Goal: Check status: Check status

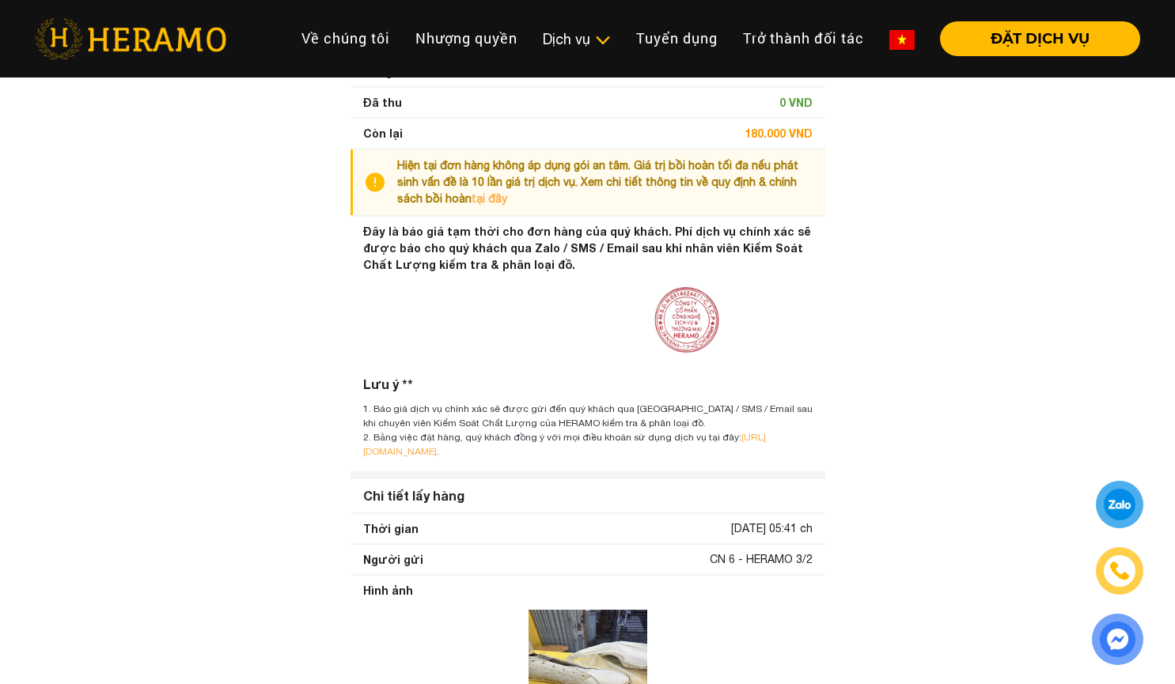
scroll to position [791, 0]
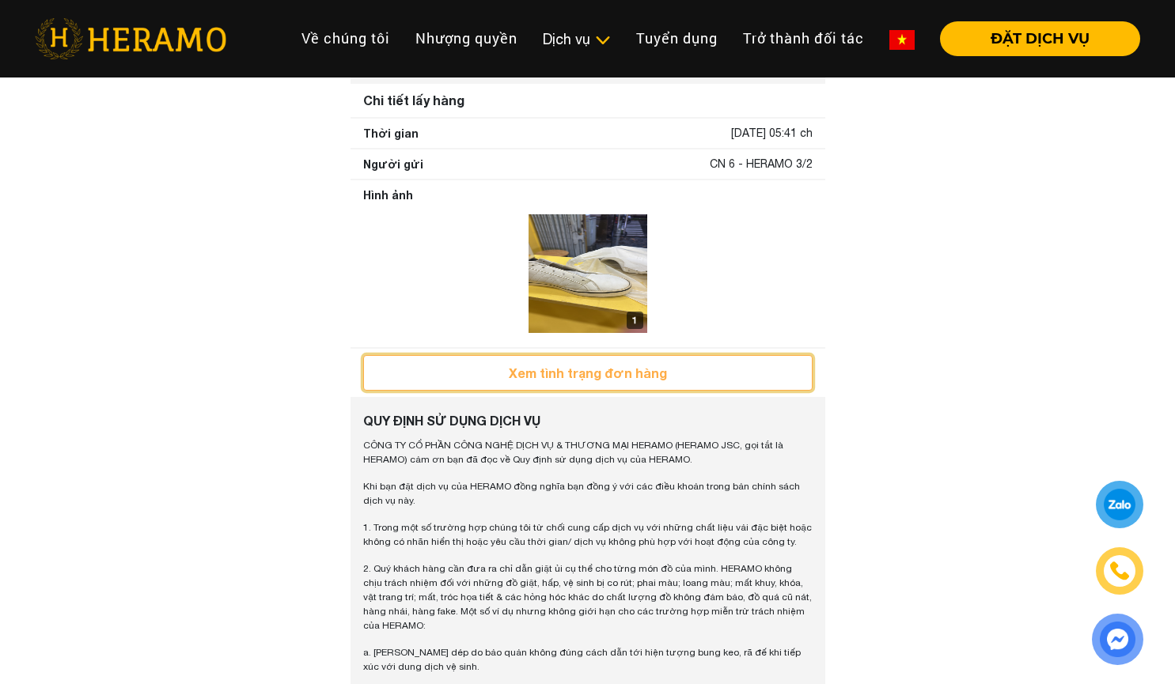
click at [671, 371] on button "Xem tình trạng đơn hàng" at bounding box center [587, 373] width 449 height 36
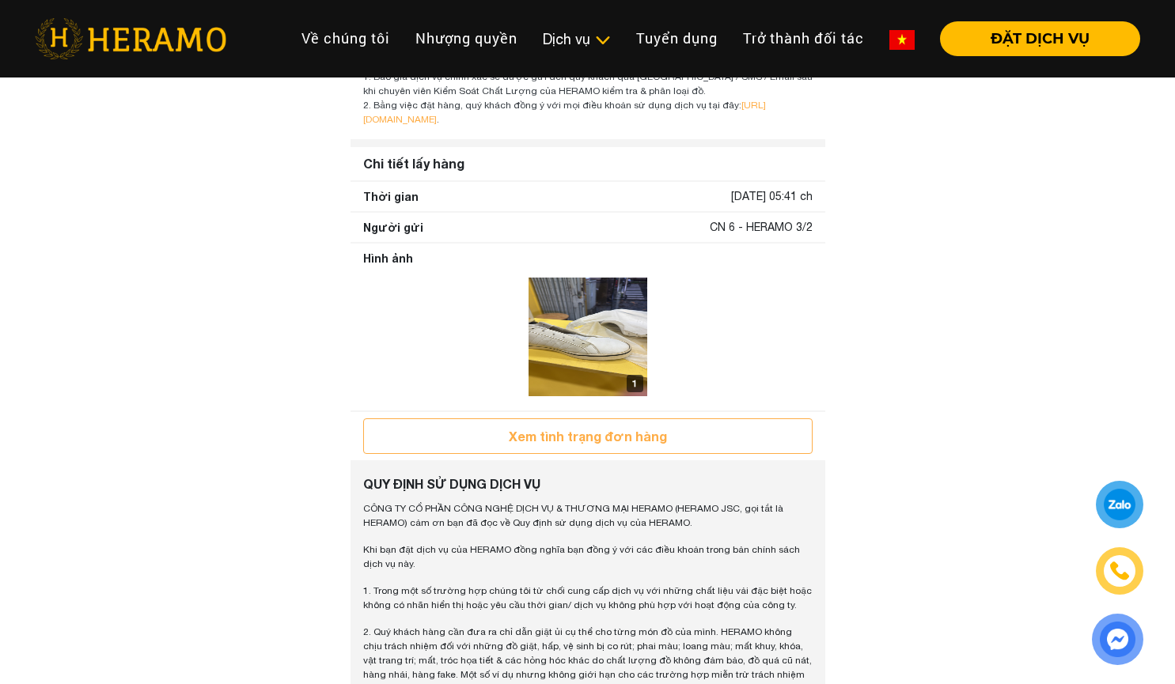
scroll to position [791, 0]
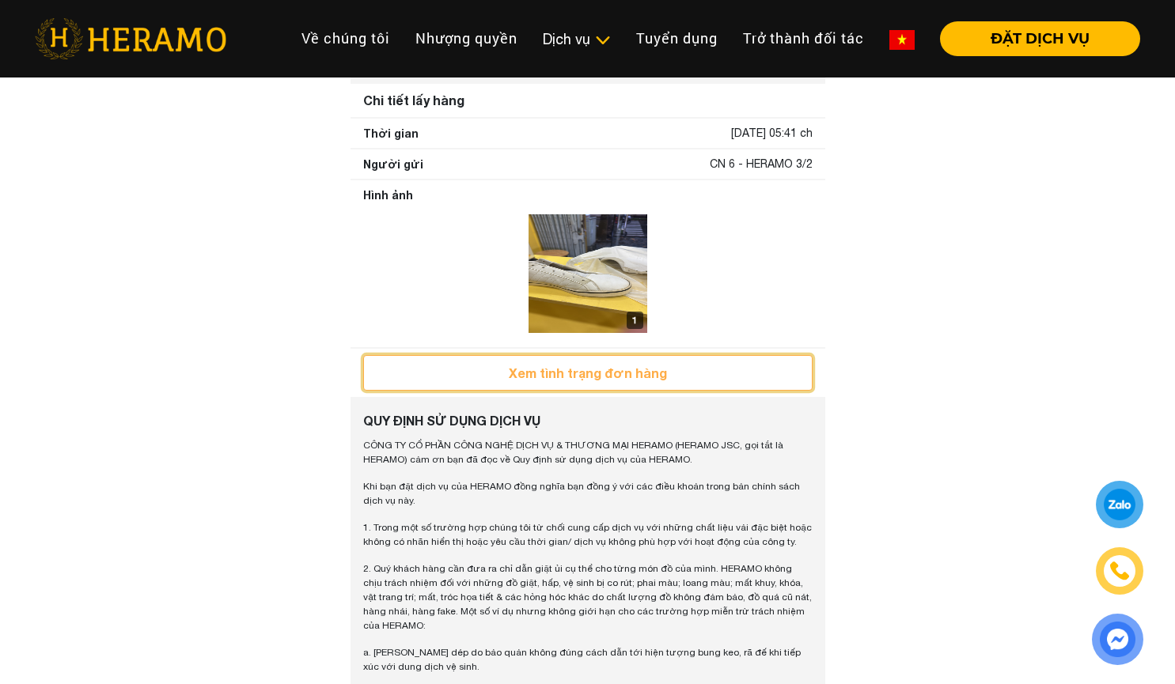
click at [679, 360] on button "Xem tình trạng đơn hàng" at bounding box center [587, 373] width 449 height 36
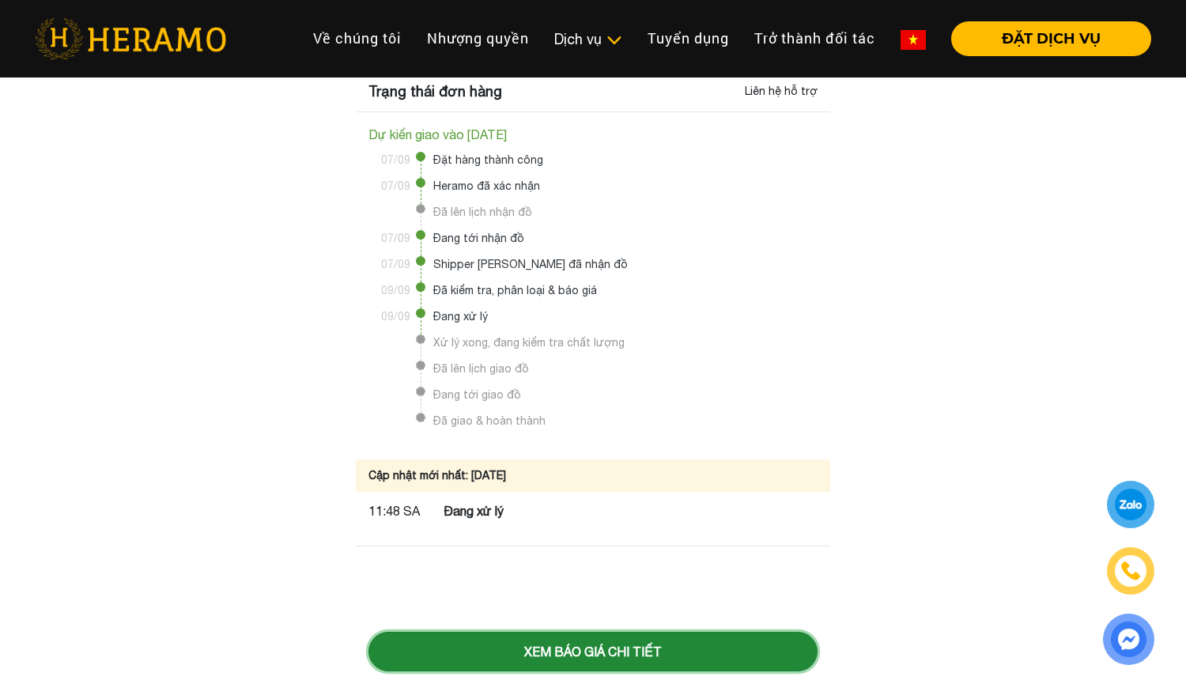
click at [460, 643] on button "Xem báo giá chi tiết" at bounding box center [593, 652] width 449 height 40
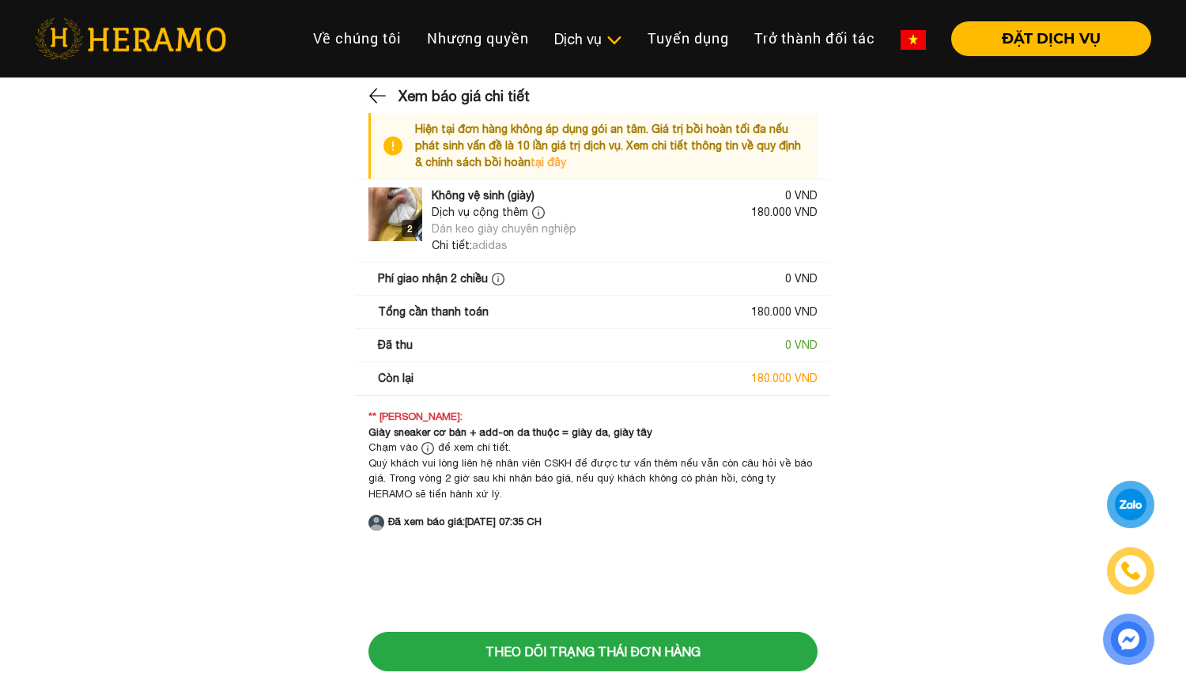
click at [373, 236] on img at bounding box center [396, 214] width 54 height 54
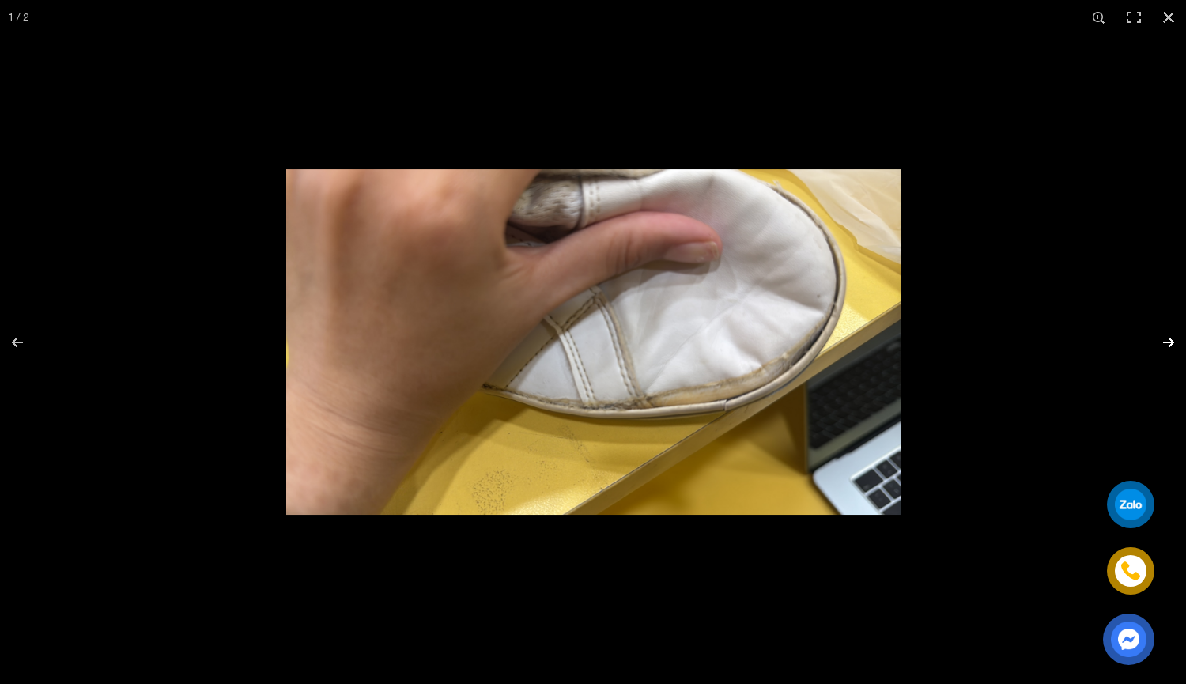
click at [1163, 334] on button "button" at bounding box center [1158, 342] width 55 height 79
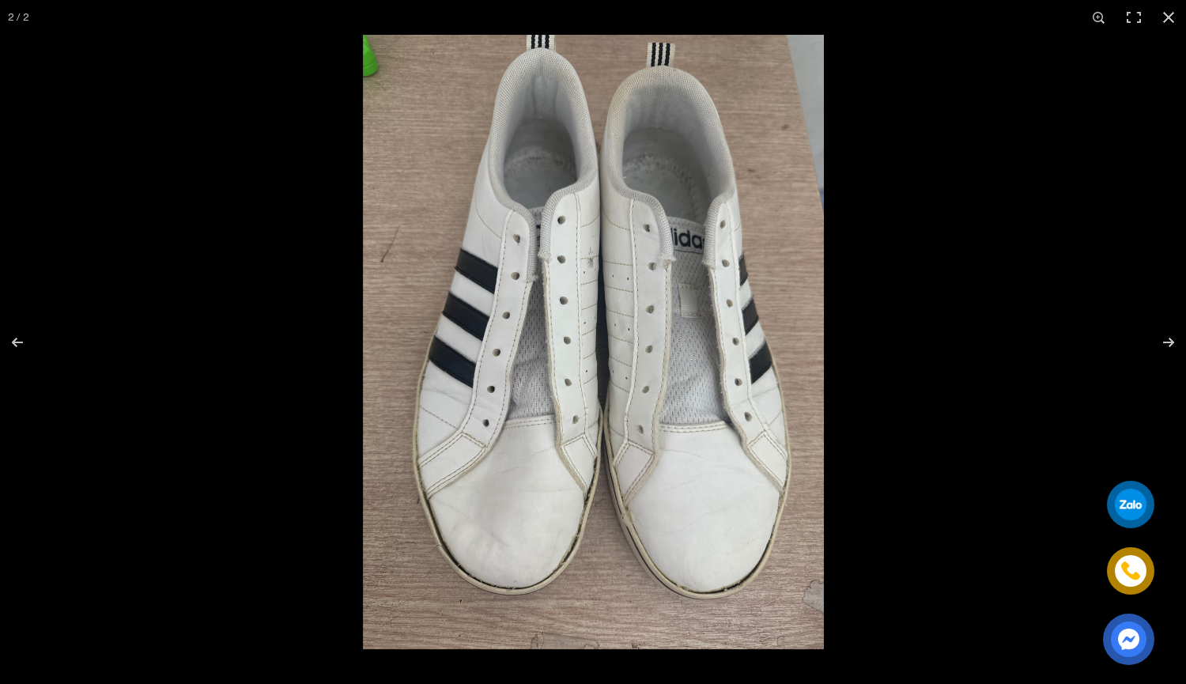
click at [1023, 367] on div at bounding box center [879, 377] width 1186 height 684
